Goal: Task Accomplishment & Management: Manage account settings

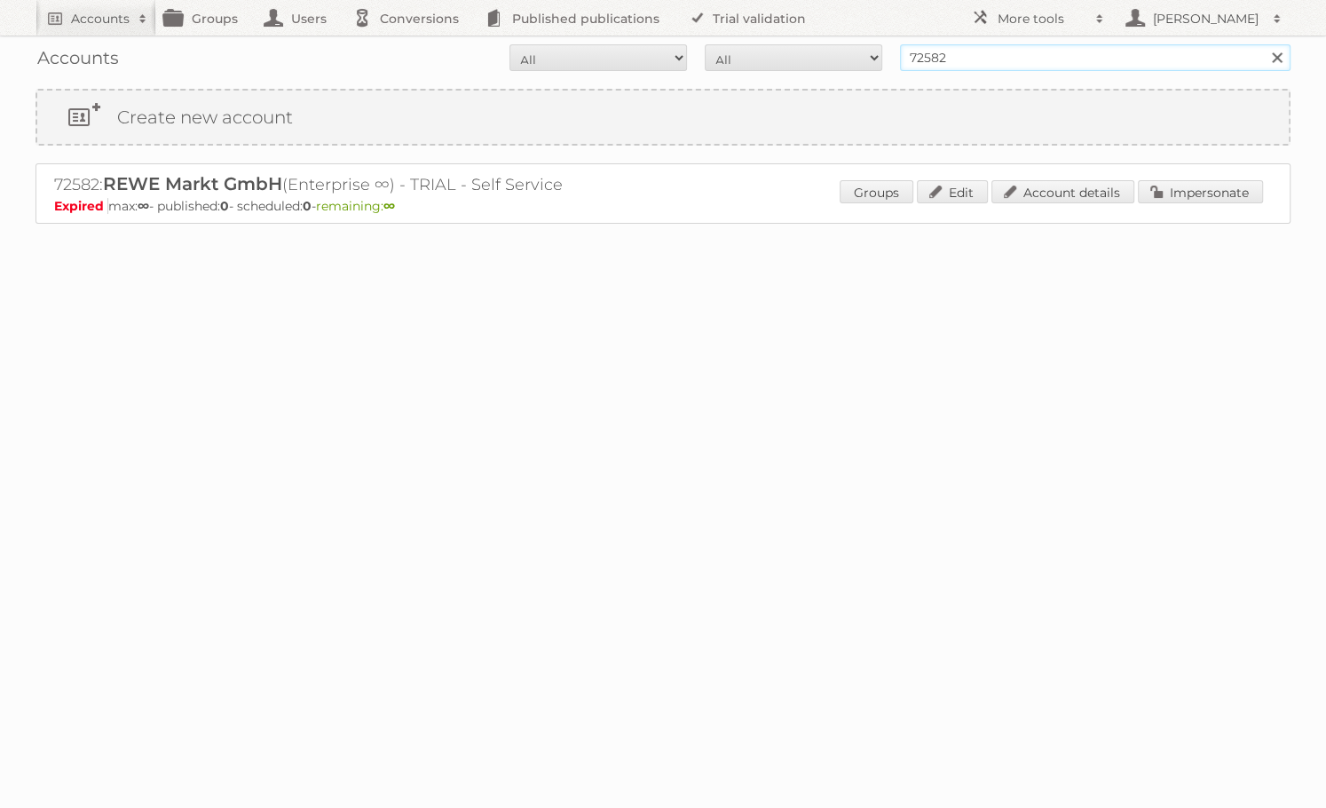
click at [969, 57] on input "72582" at bounding box center [1095, 57] width 391 height 27
type input "netto marken"
click at [1263, 44] on input "Search" at bounding box center [1276, 57] width 27 height 27
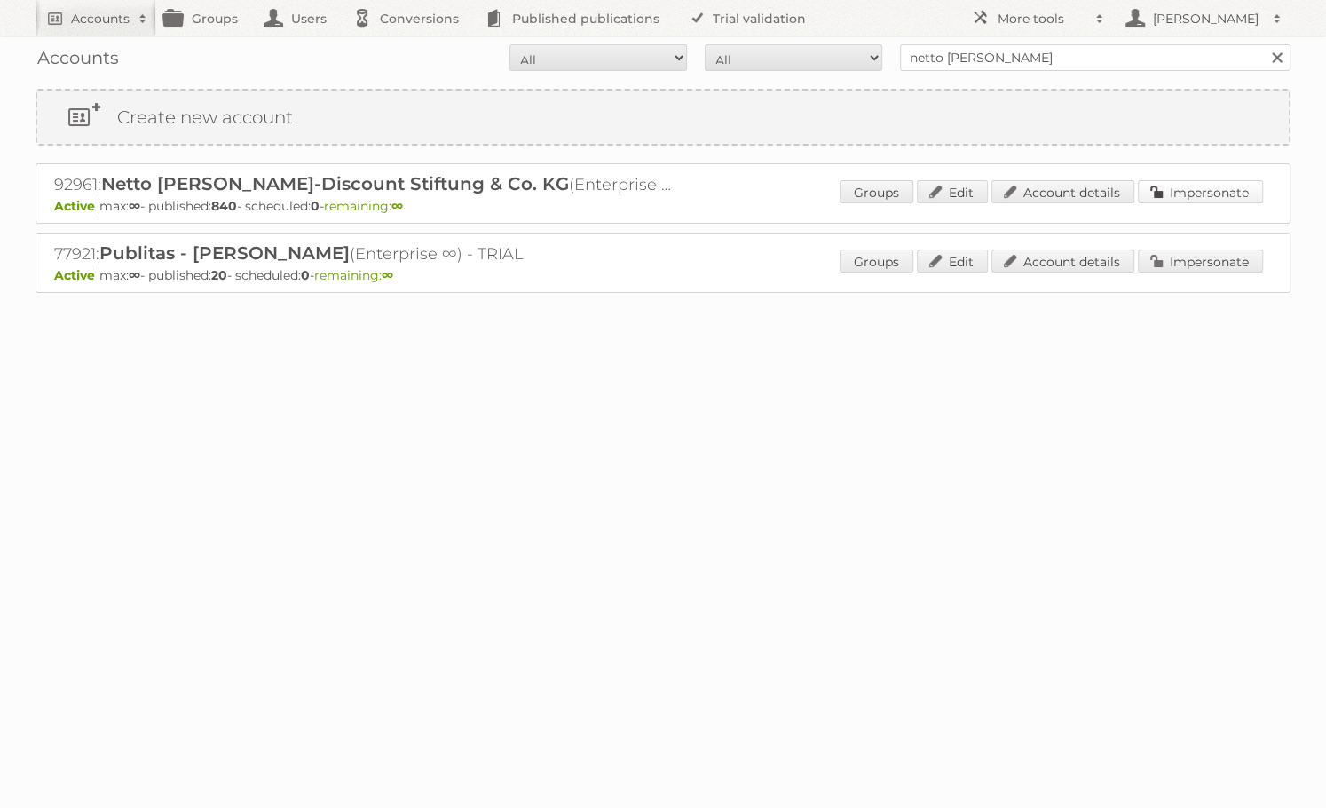
click at [1174, 190] on link "Impersonate" at bounding box center [1200, 191] width 125 height 23
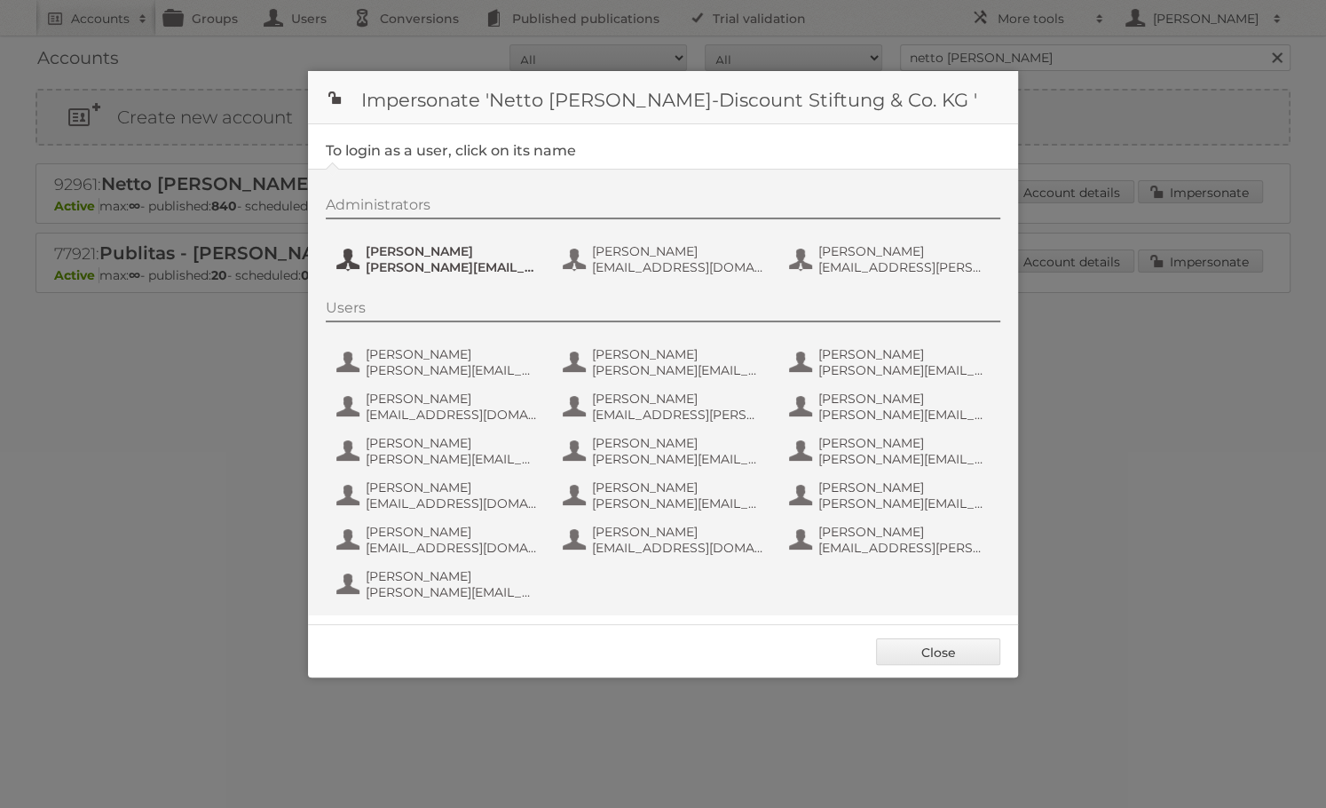
click at [430, 257] on span "Henri Schmidhuber" at bounding box center [452, 251] width 172 height 16
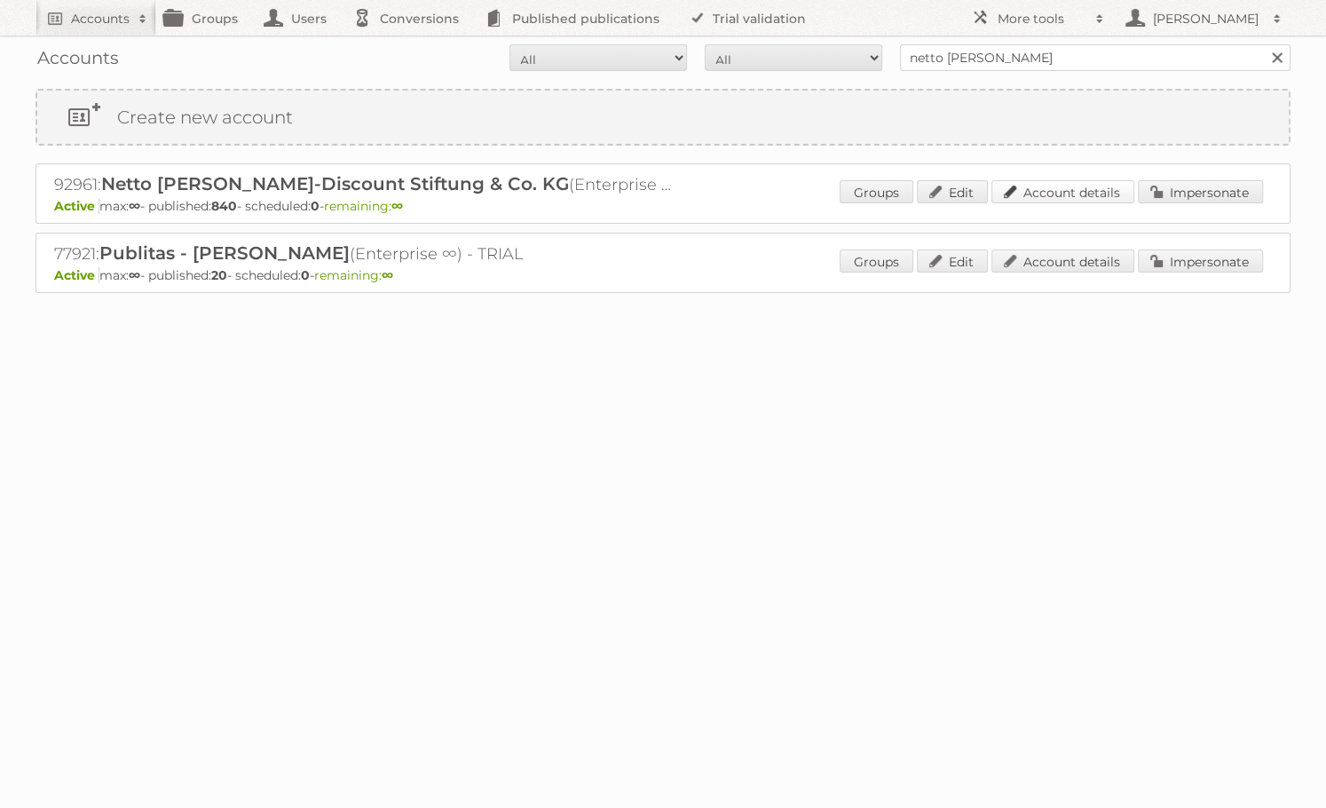
click at [1031, 184] on link "Account details" at bounding box center [1063, 191] width 143 height 23
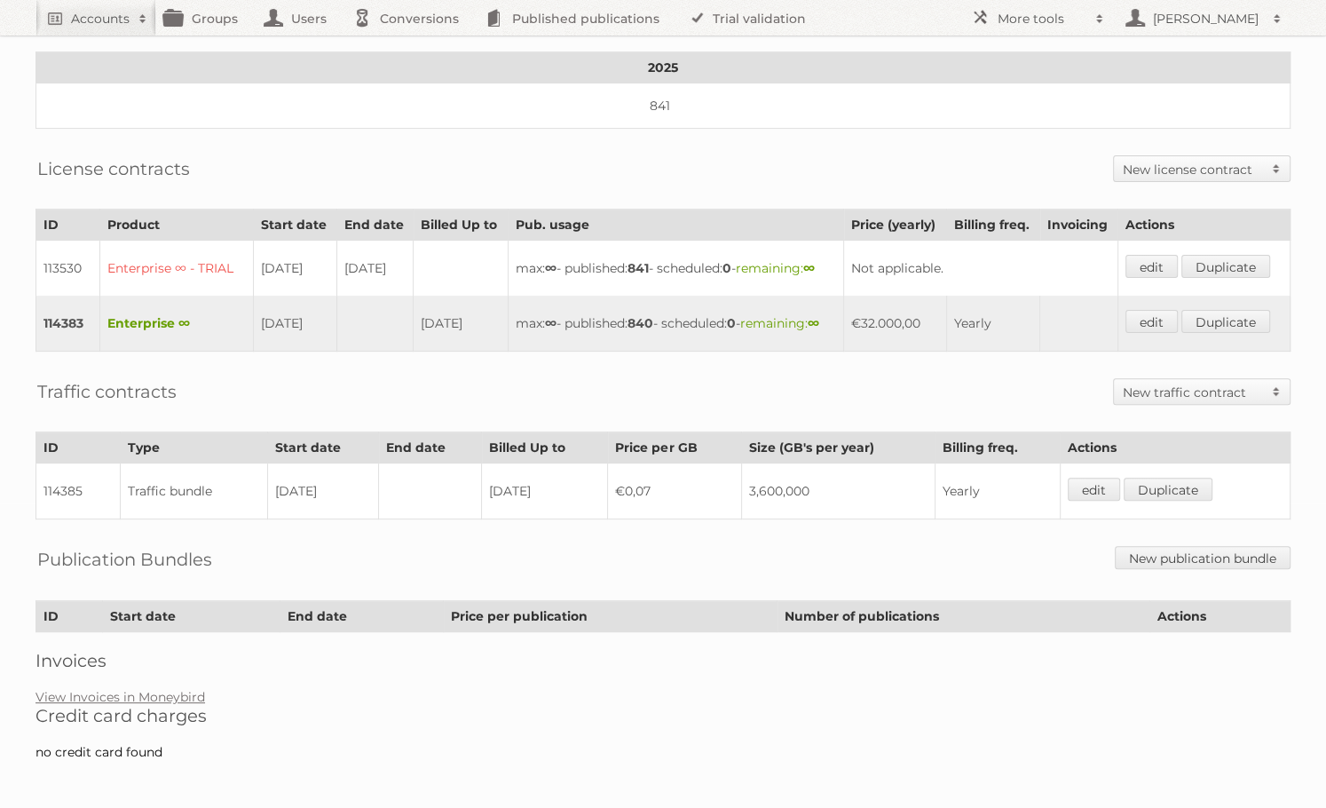
scroll to position [303, 0]
click at [1170, 335] on link "edit" at bounding box center [1152, 323] width 52 height 23
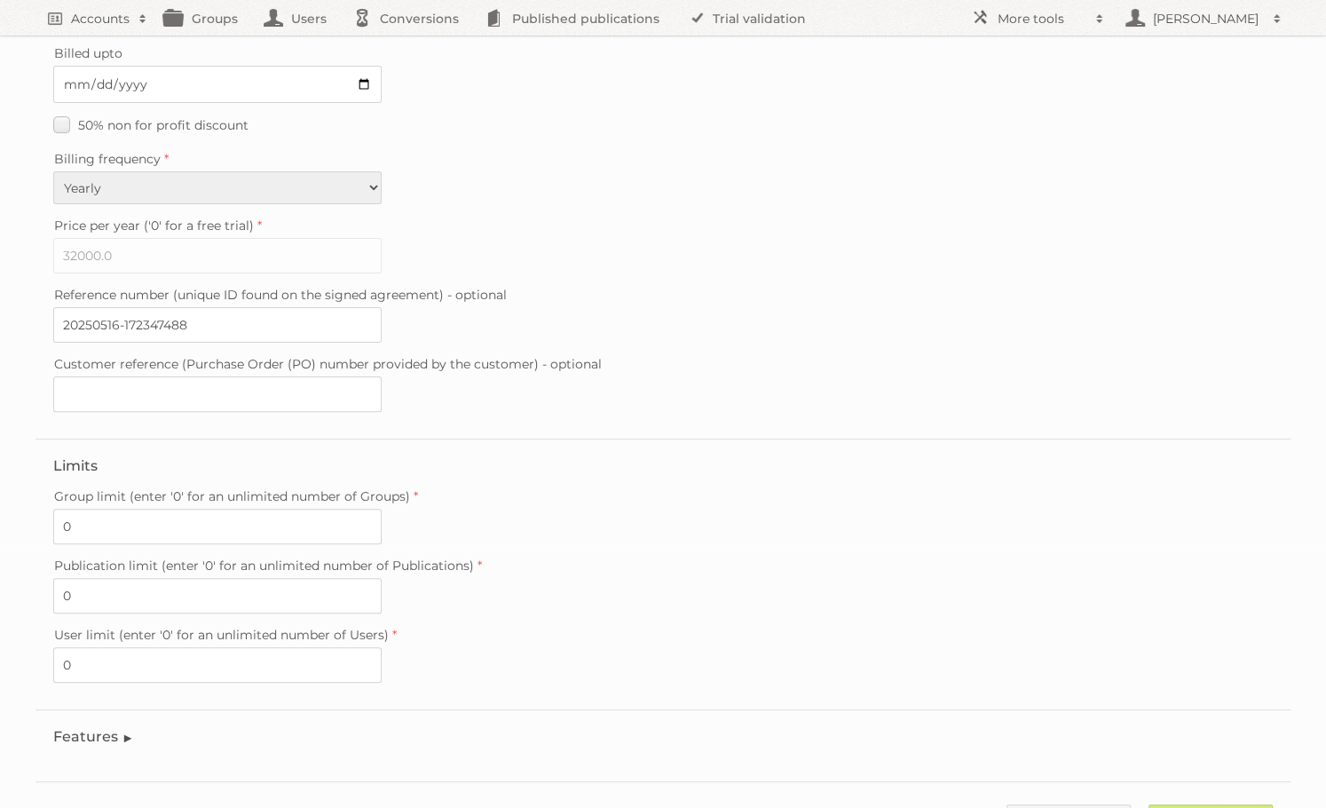
scroll to position [328, 0]
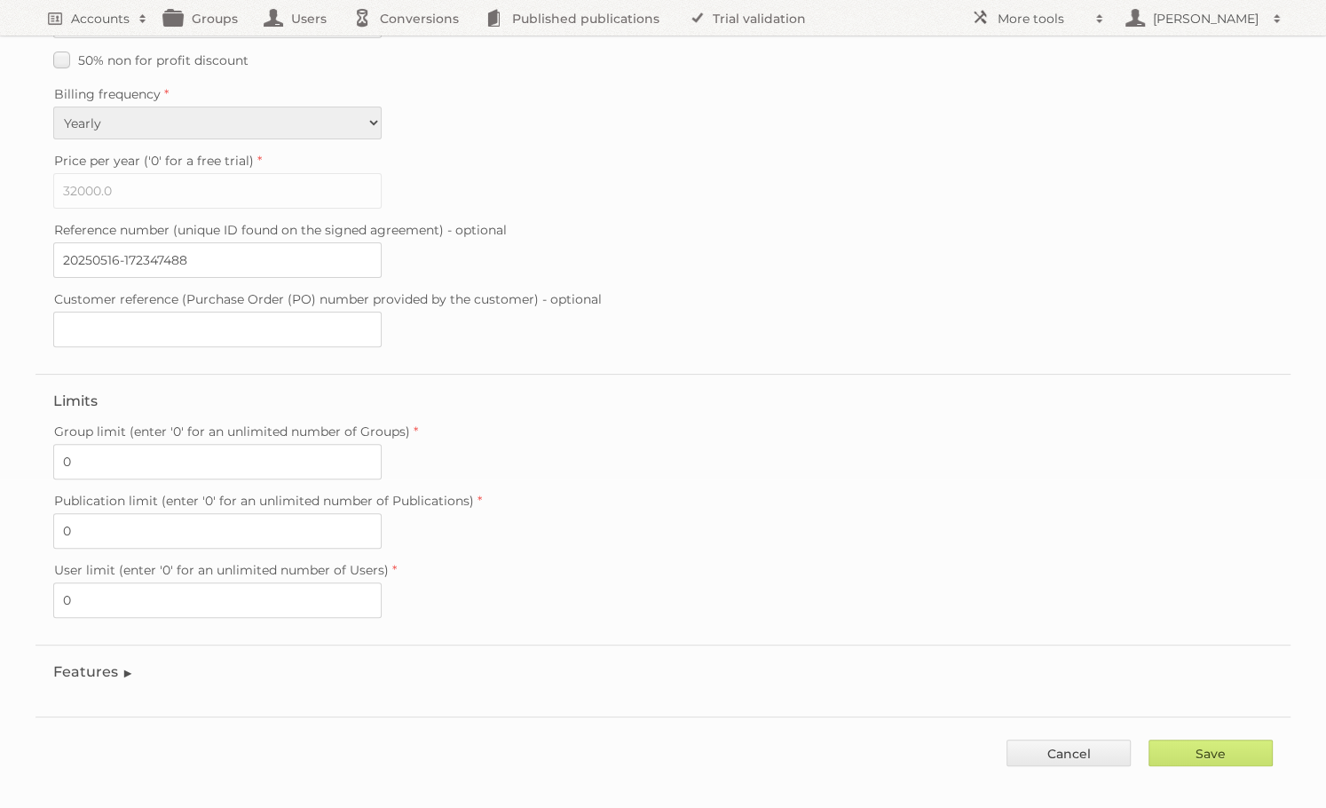
click at [85, 665] on legend "Features" at bounding box center [93, 671] width 81 height 17
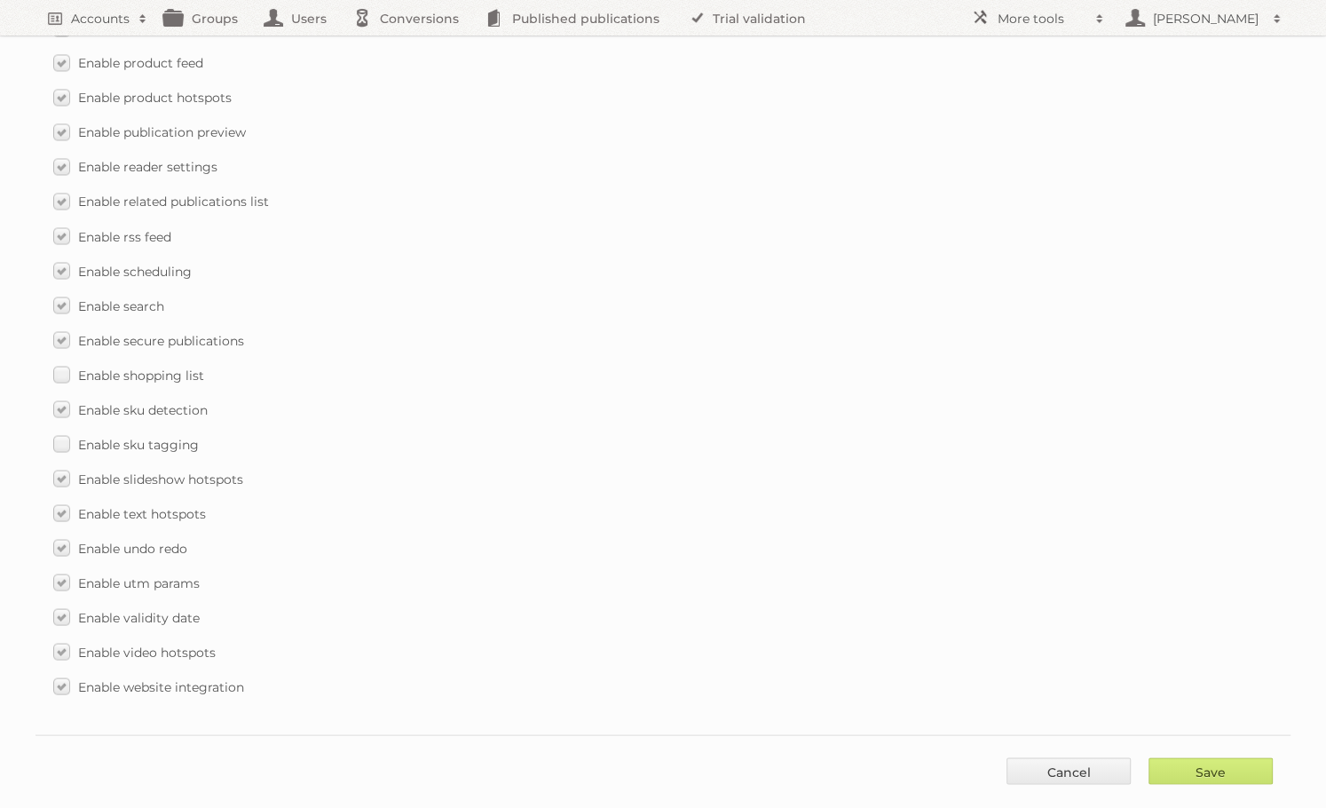
scroll to position [2440, 0]
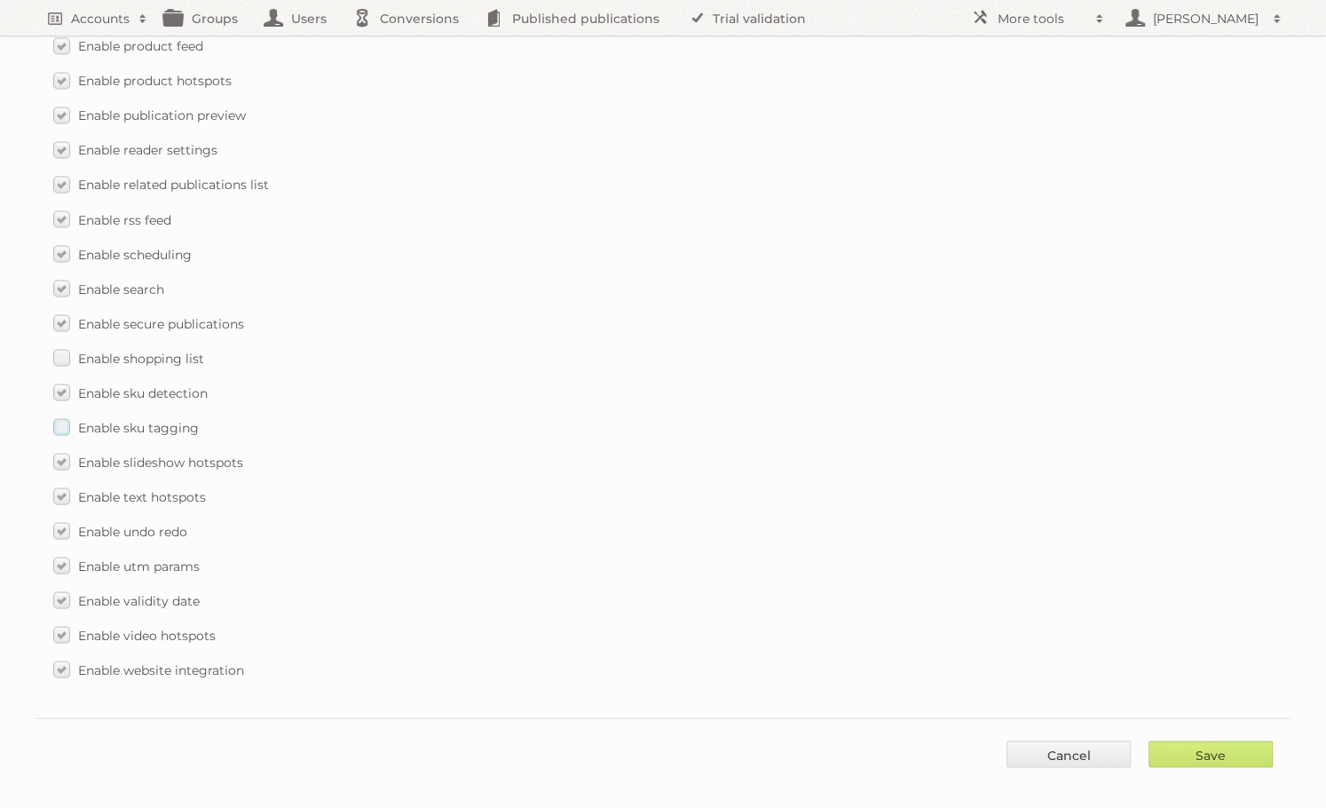
click at [107, 419] on span "Enable sku tagging" at bounding box center [138, 427] width 121 height 16
click at [0, 0] on input "Enable sku tagging" at bounding box center [0, 0] width 0 height 0
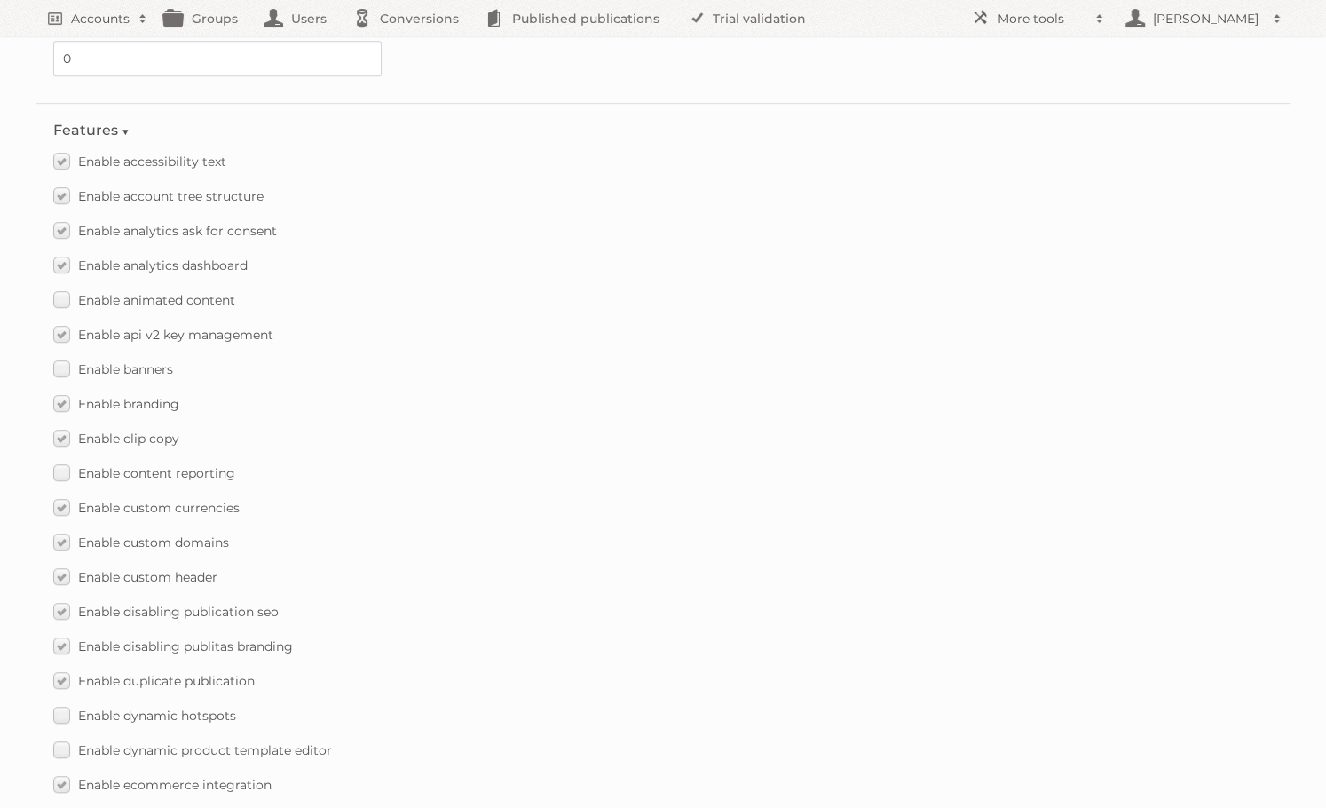
scroll to position [843, 0]
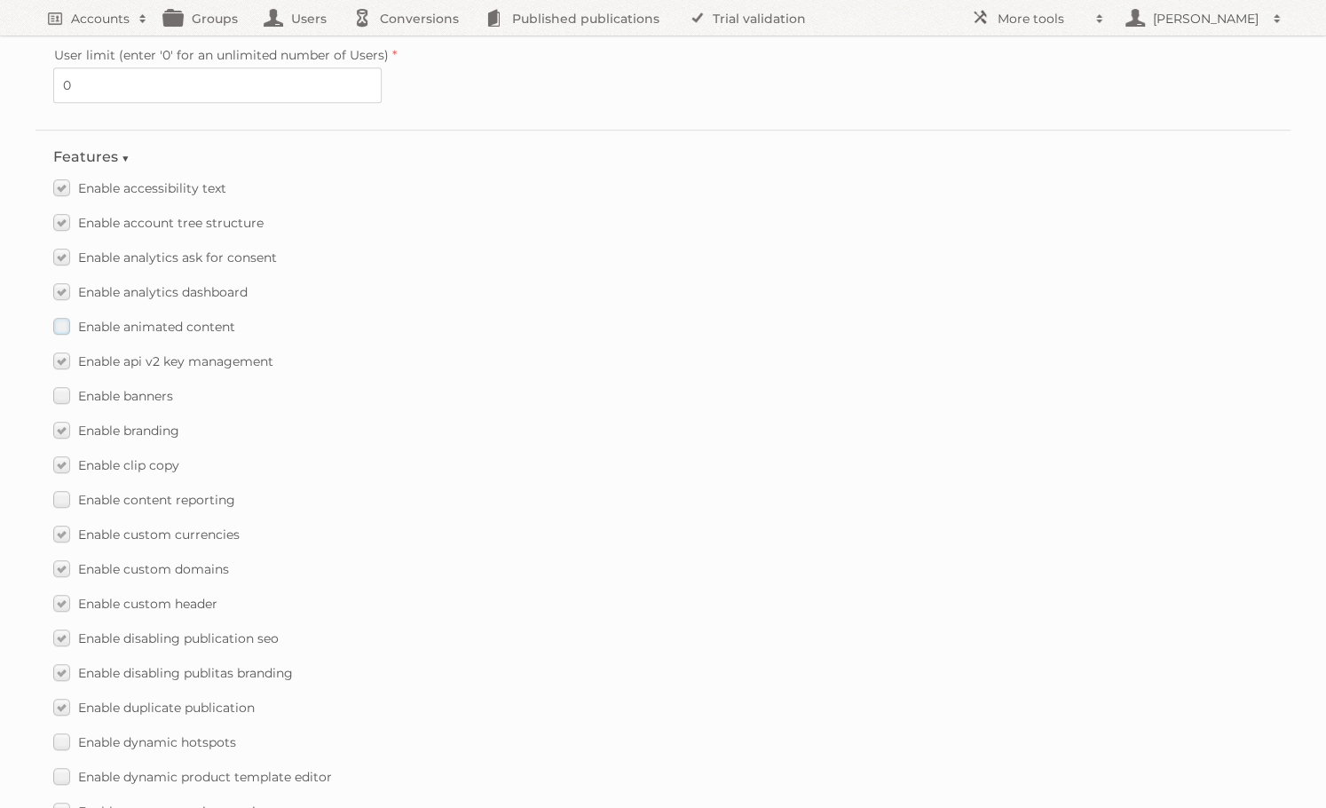
click at [120, 319] on span "Enable animated content" at bounding box center [156, 327] width 157 height 16
click at [0, 0] on input "Enable animated content" at bounding box center [0, 0] width 0 height 0
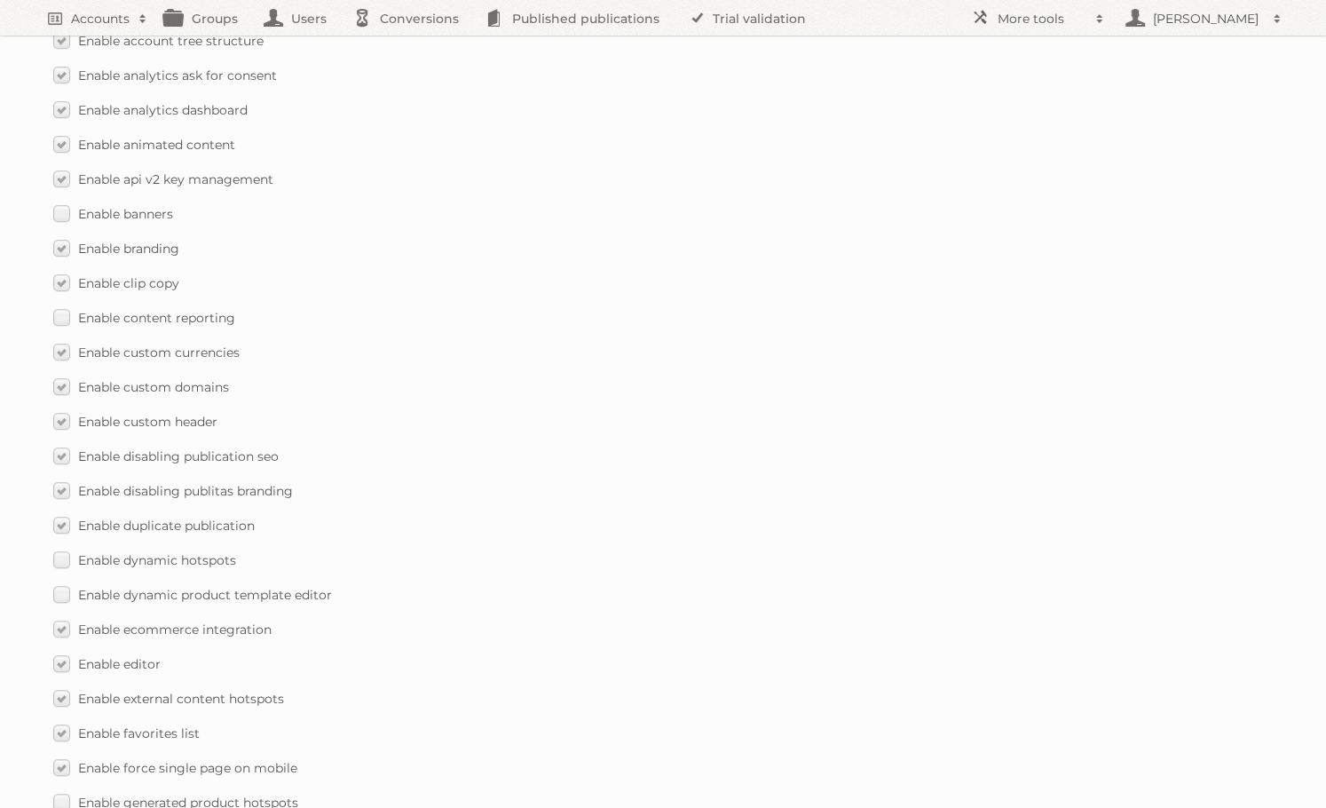
scroll to position [2440, 0]
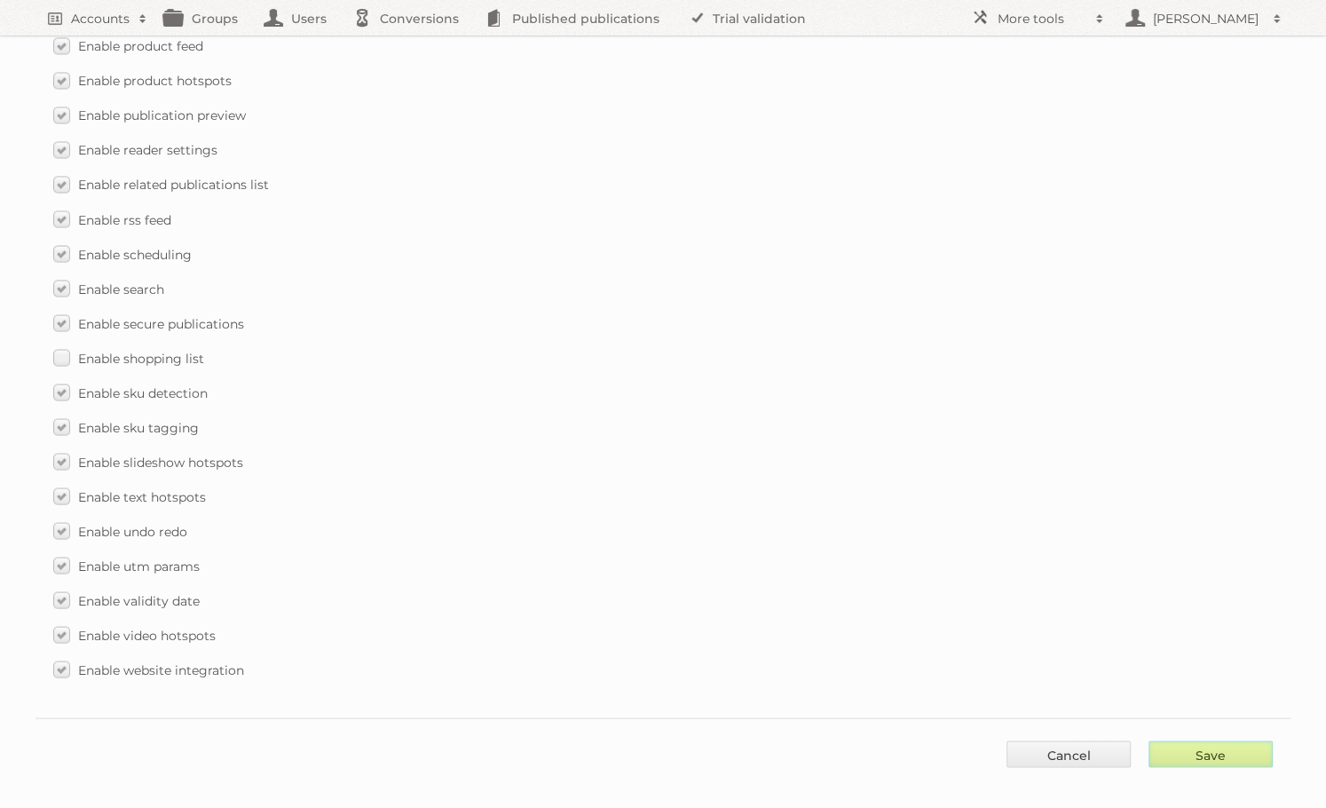
click at [1216, 740] on input "Save" at bounding box center [1211, 753] width 124 height 27
type input "..."
